Goal: Task Accomplishment & Management: Use online tool/utility

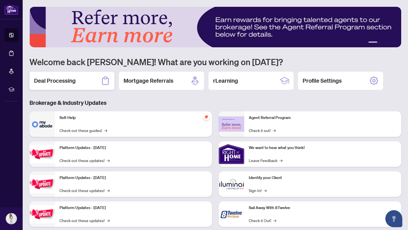
click at [64, 82] on h2 "Deal Processing" at bounding box center [55, 81] width 42 height 8
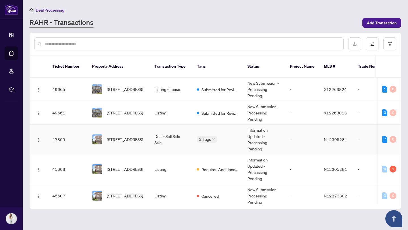
click at [183, 138] on td "Deal - Sell Side Sale" at bounding box center [171, 140] width 42 height 30
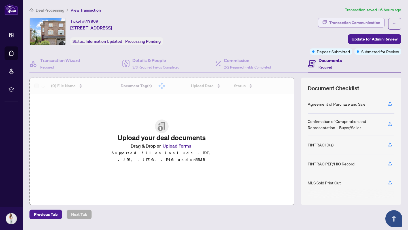
click at [341, 26] on div "Transaction Communication" at bounding box center [354, 22] width 51 height 9
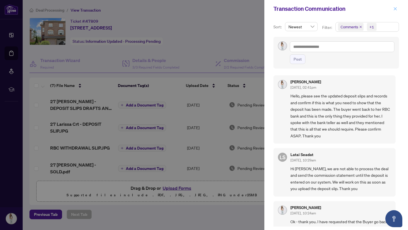
click at [394, 10] on icon "close" at bounding box center [395, 9] width 4 height 4
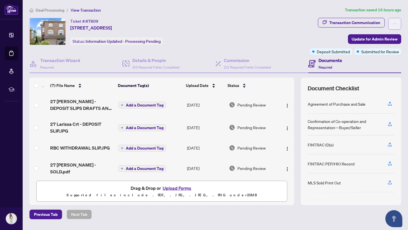
click at [390, 21] on button "button" at bounding box center [394, 24] width 13 height 12
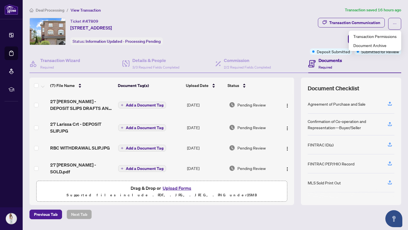
click at [274, 27] on div "Ticket #: 47809 [STREET_ADDRESS][PERSON_NAME][PERSON_NAME] Status: Information …" at bounding box center [168, 31] width 278 height 27
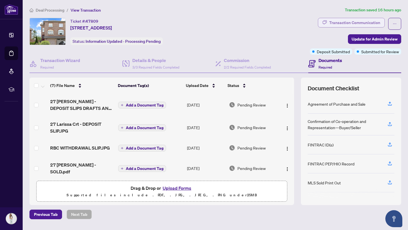
click at [354, 23] on div "Transaction Communication" at bounding box center [354, 22] width 51 height 9
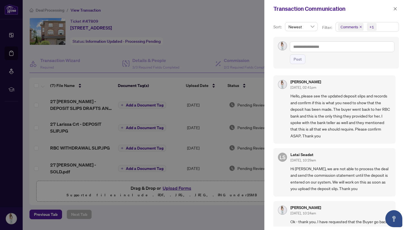
click at [251, 14] on div at bounding box center [204, 115] width 408 height 230
